Goal: Answer question/provide support: Answer question/provide support

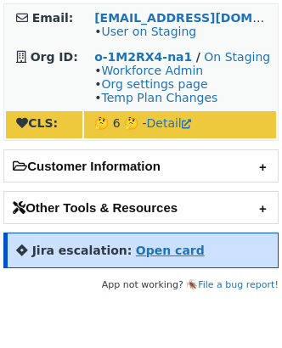
click at [168, 244] on strong "Open card" at bounding box center [170, 251] width 69 height 14
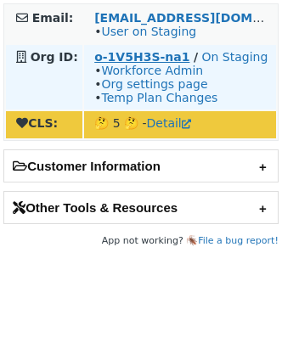
click at [134, 59] on strong "o-1V5H3S-na1" at bounding box center [141, 57] width 95 height 14
